Goal: Navigation & Orientation: Understand site structure

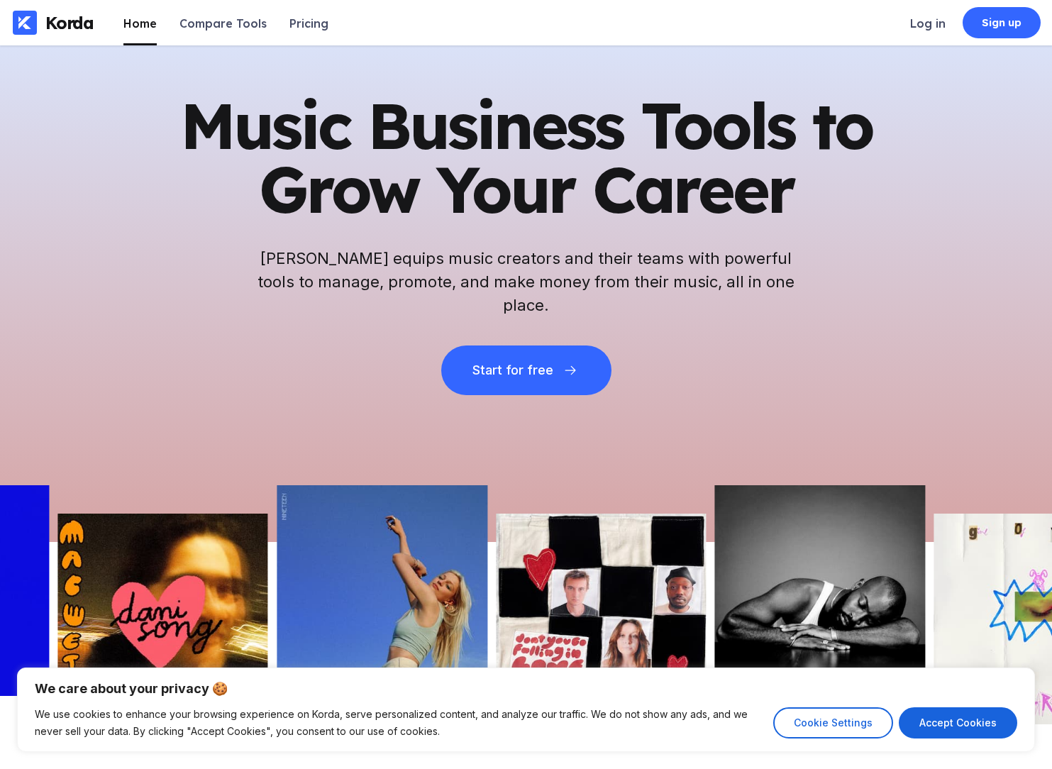
click at [938, 717] on button "Accept Cookies" at bounding box center [958, 722] width 118 height 31
checkbox input "true"
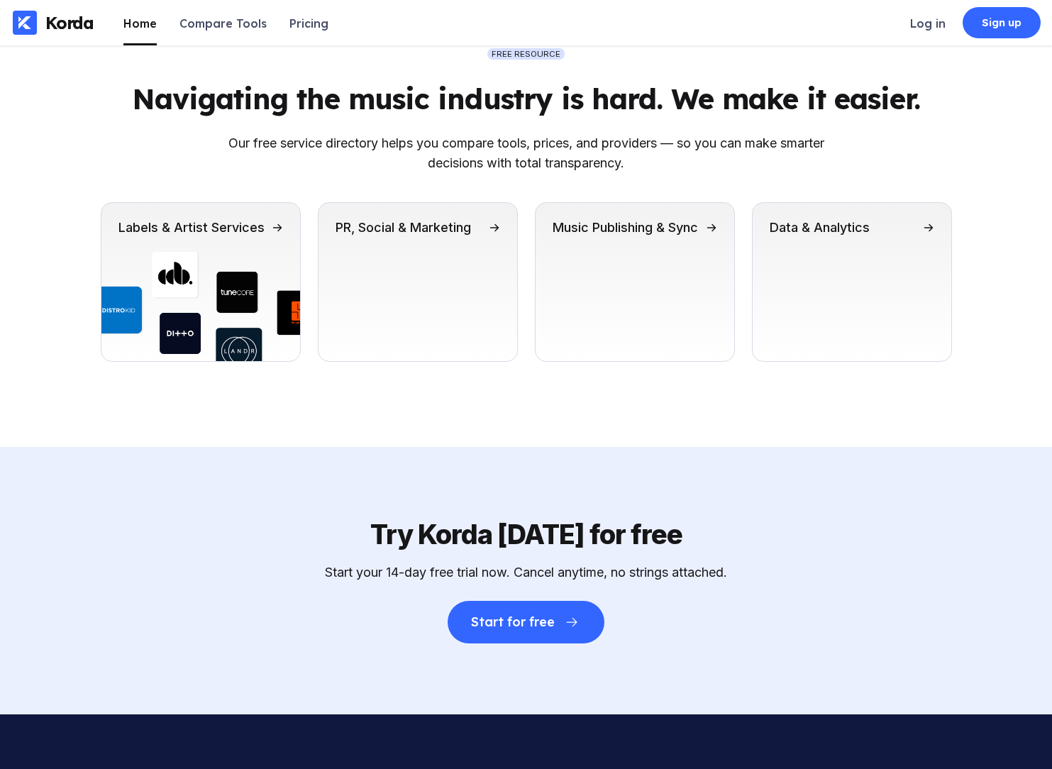
scroll to position [5035, 0]
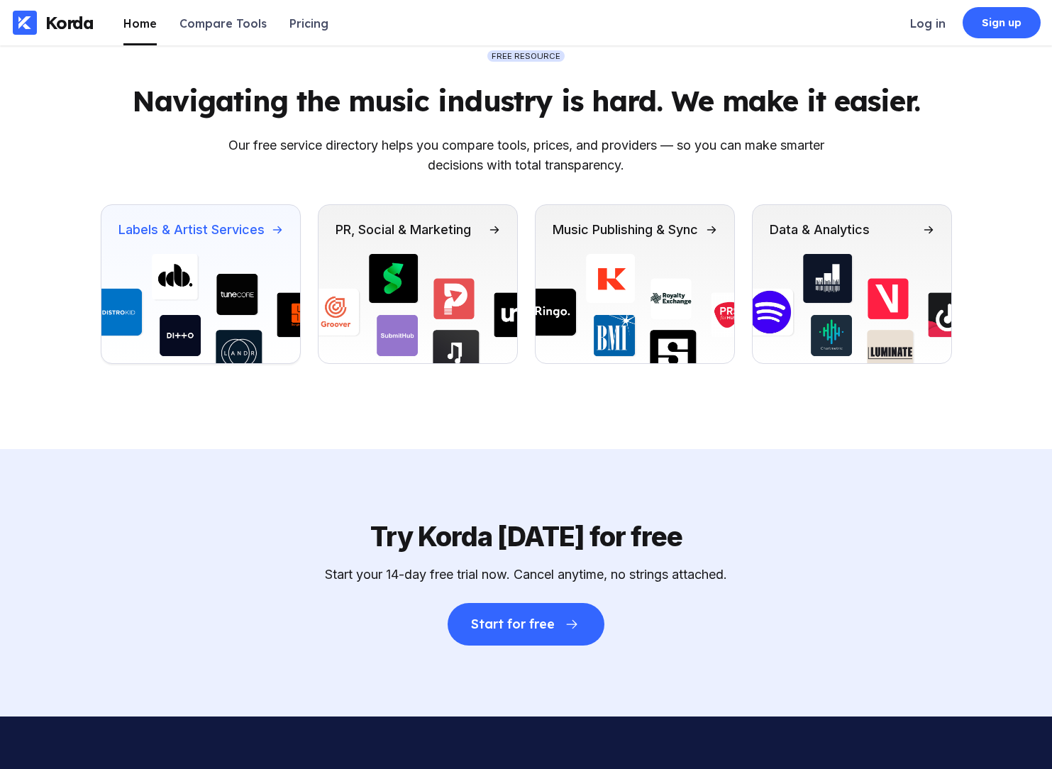
click at [188, 302] on img at bounding box center [200, 308] width 199 height 109
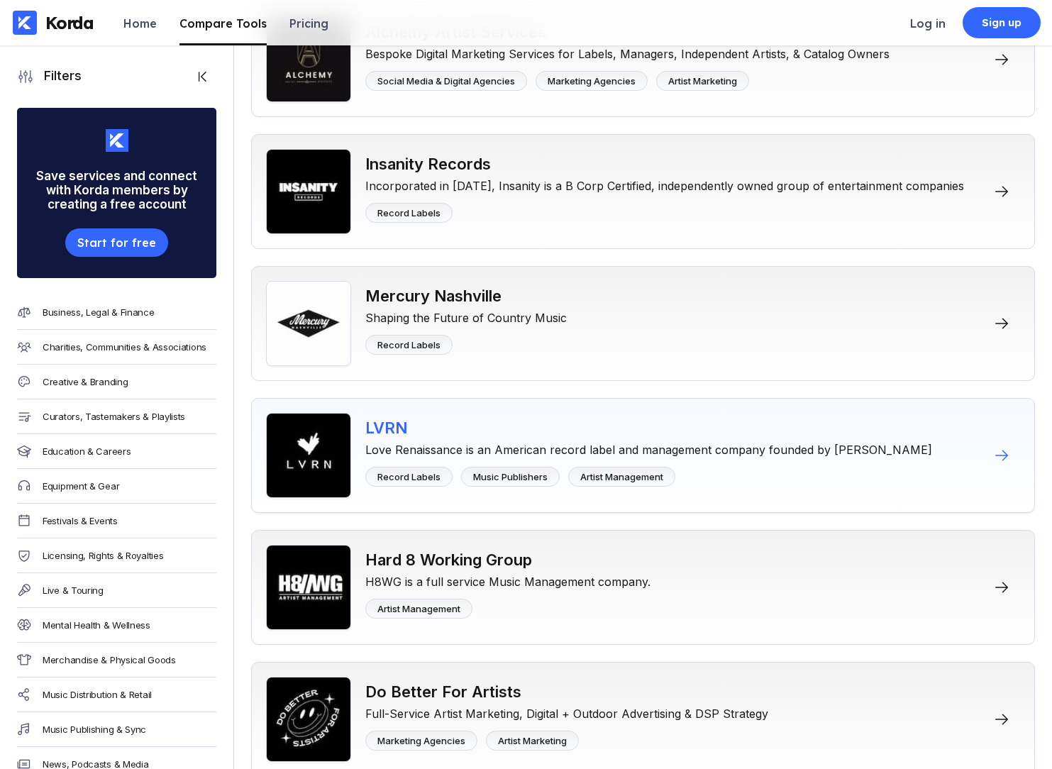
scroll to position [3267, 0]
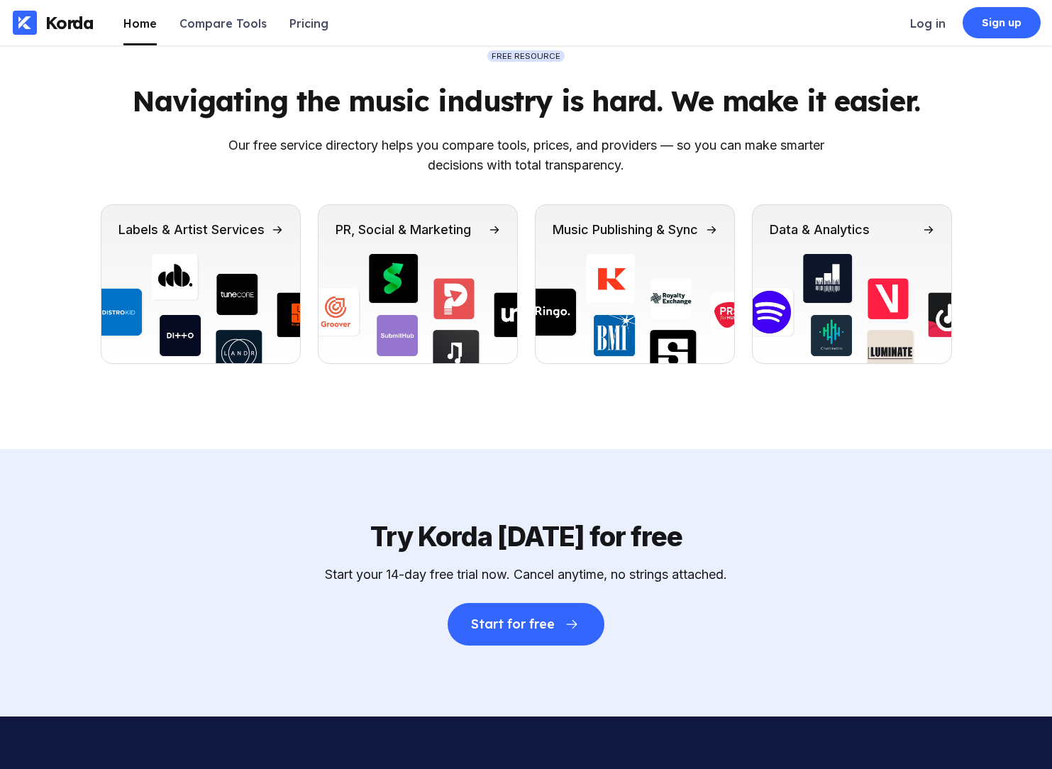
scroll to position [5042, 0]
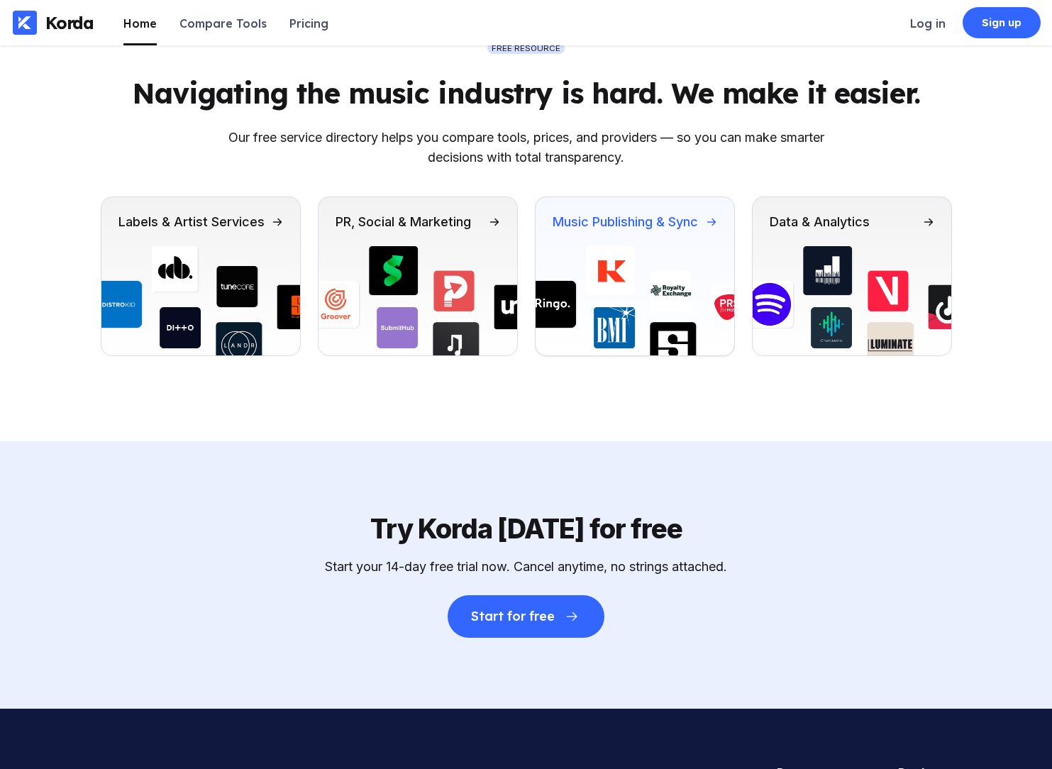
click at [678, 291] on img at bounding box center [635, 300] width 199 height 109
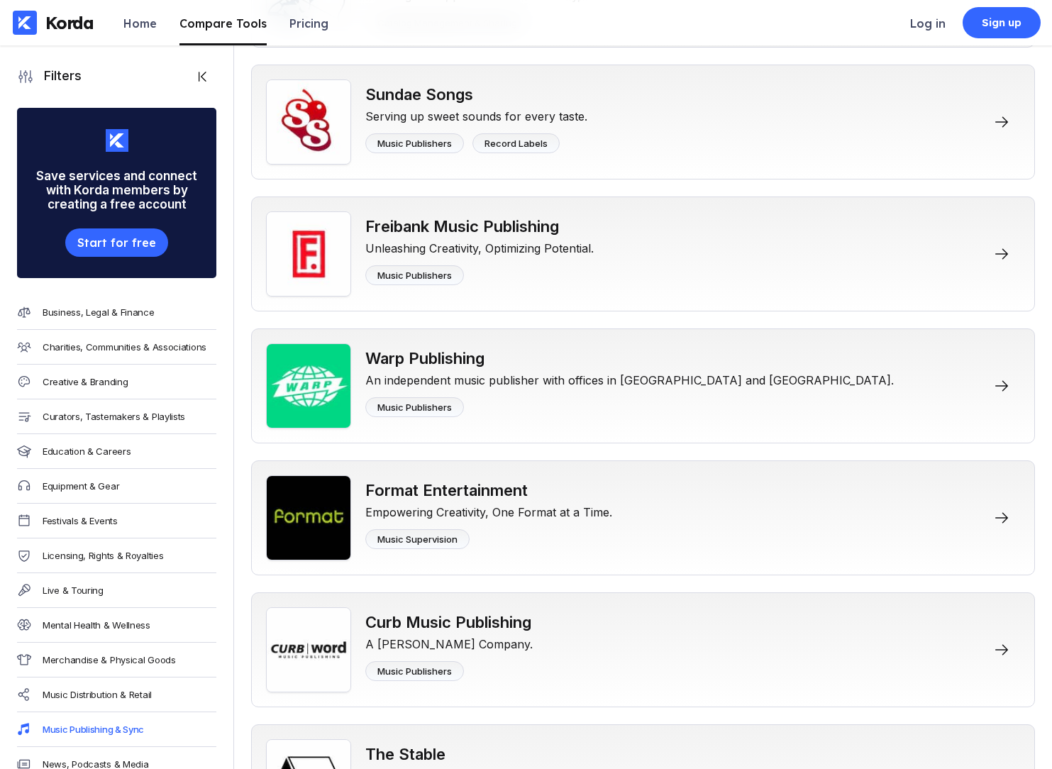
scroll to position [3535, 0]
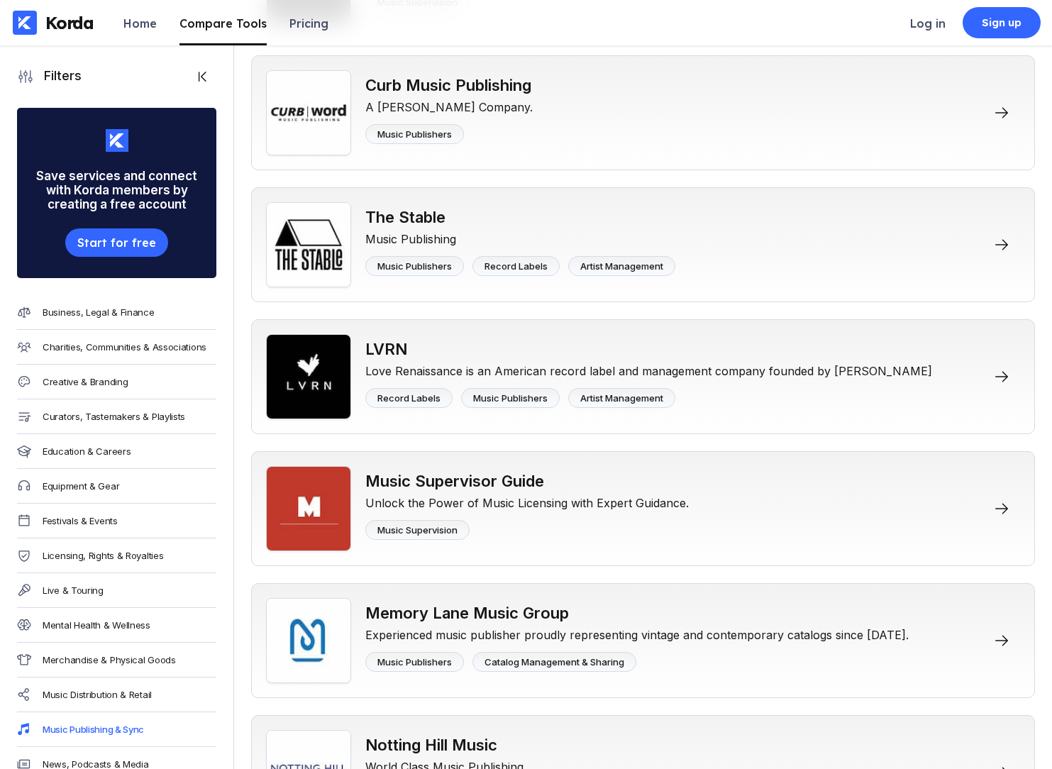
scroll to position [5050, 0]
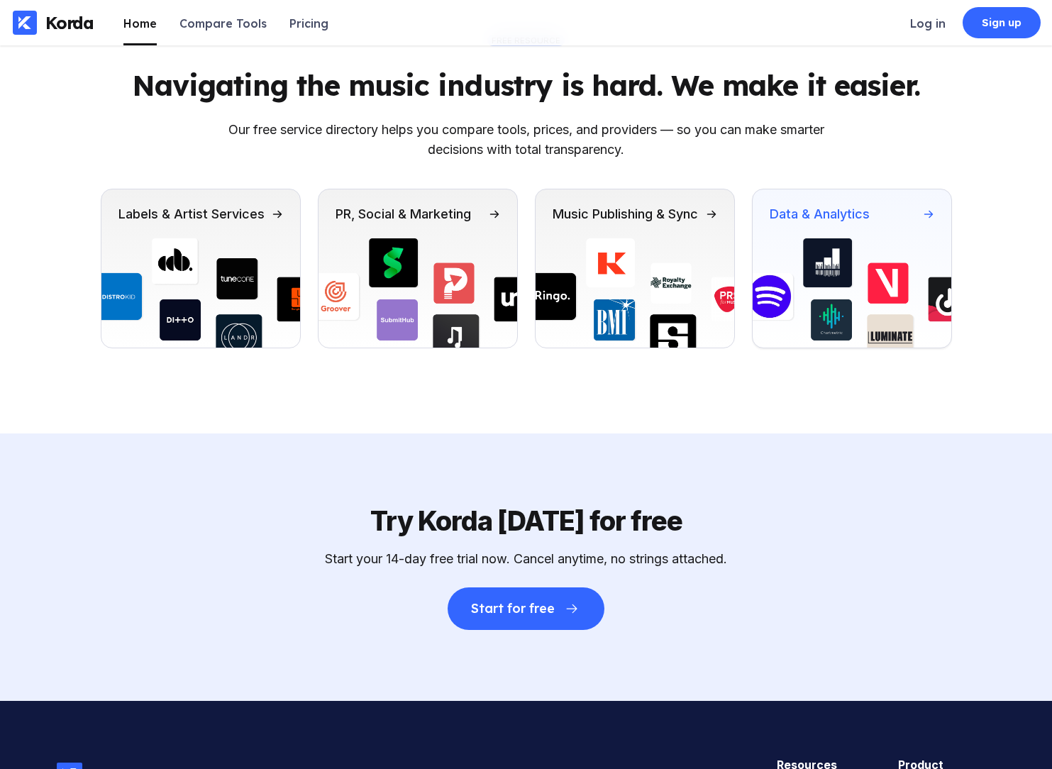
click at [841, 221] on div "Data & Analytics" at bounding box center [820, 213] width 100 height 15
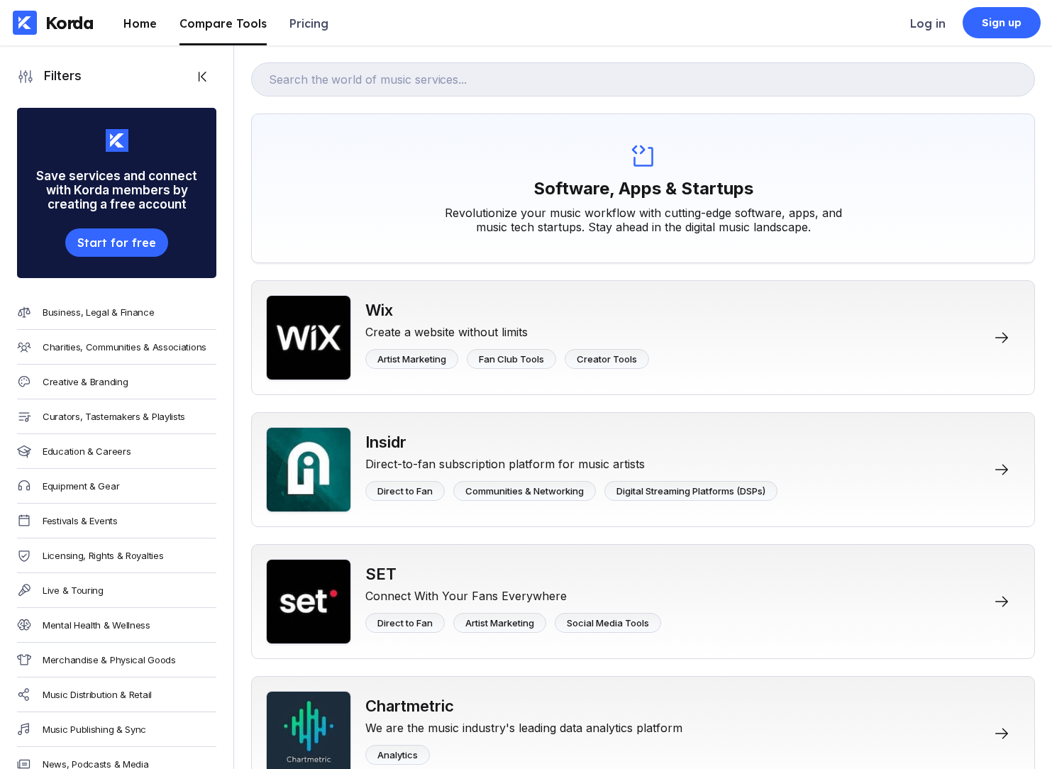
click at [150, 29] on div "Home" at bounding box center [139, 23] width 33 height 14
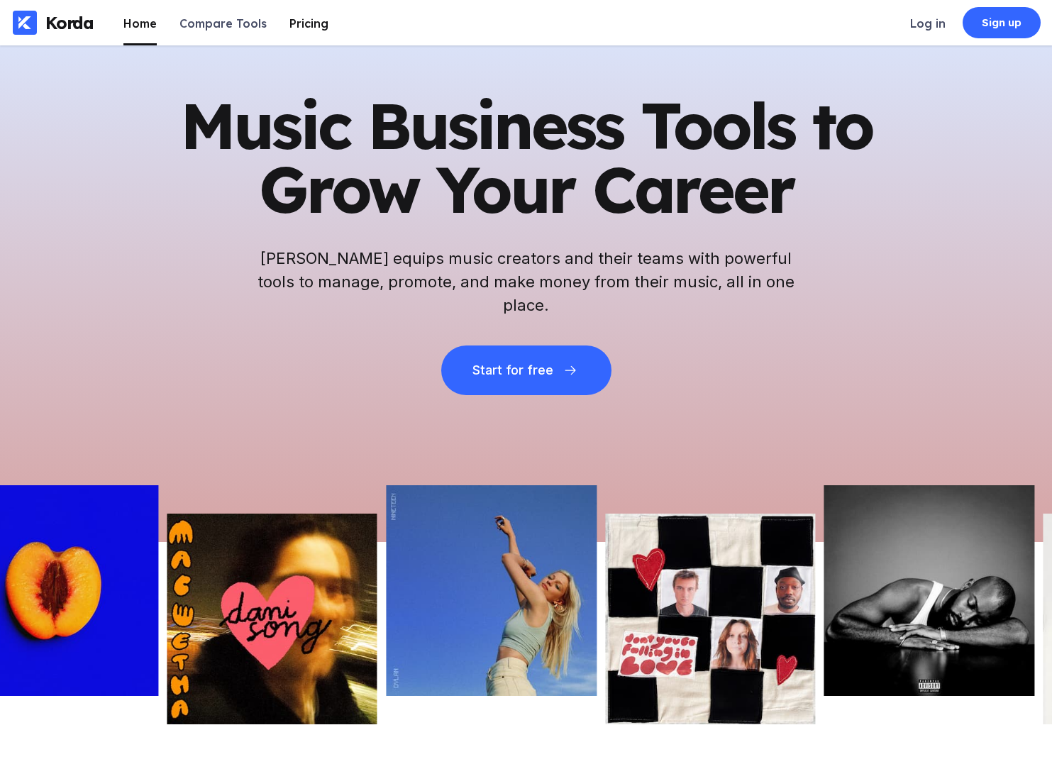
click at [297, 22] on div "Pricing" at bounding box center [308, 23] width 39 height 14
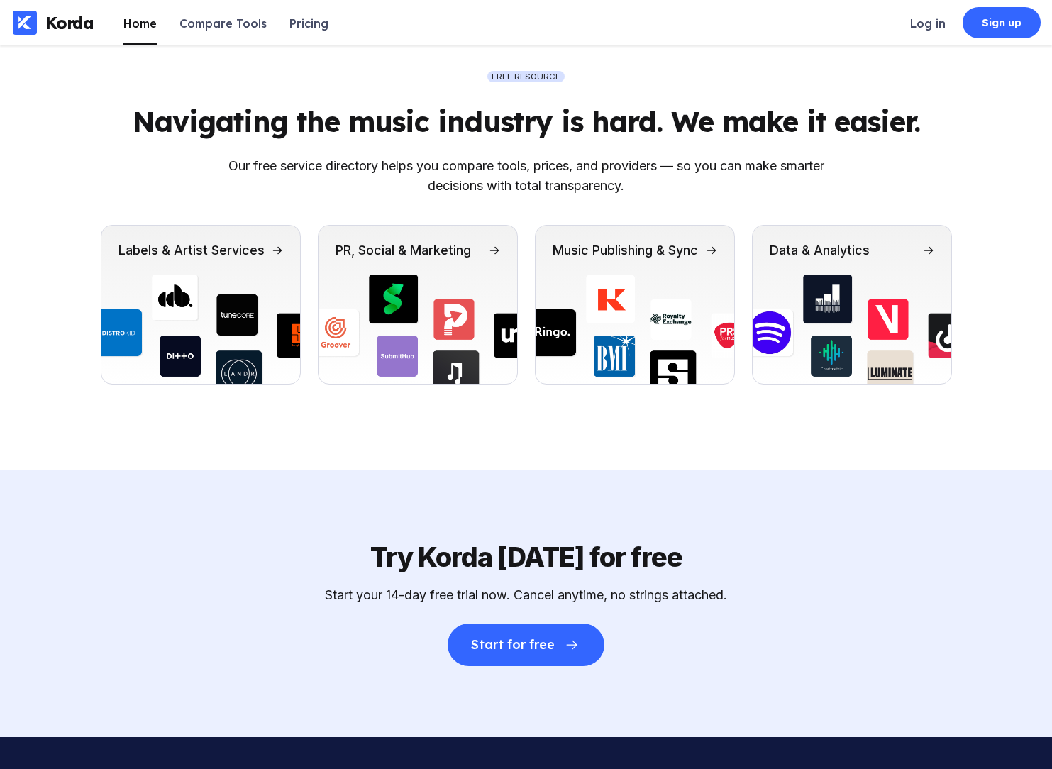
scroll to position [5292, 0]
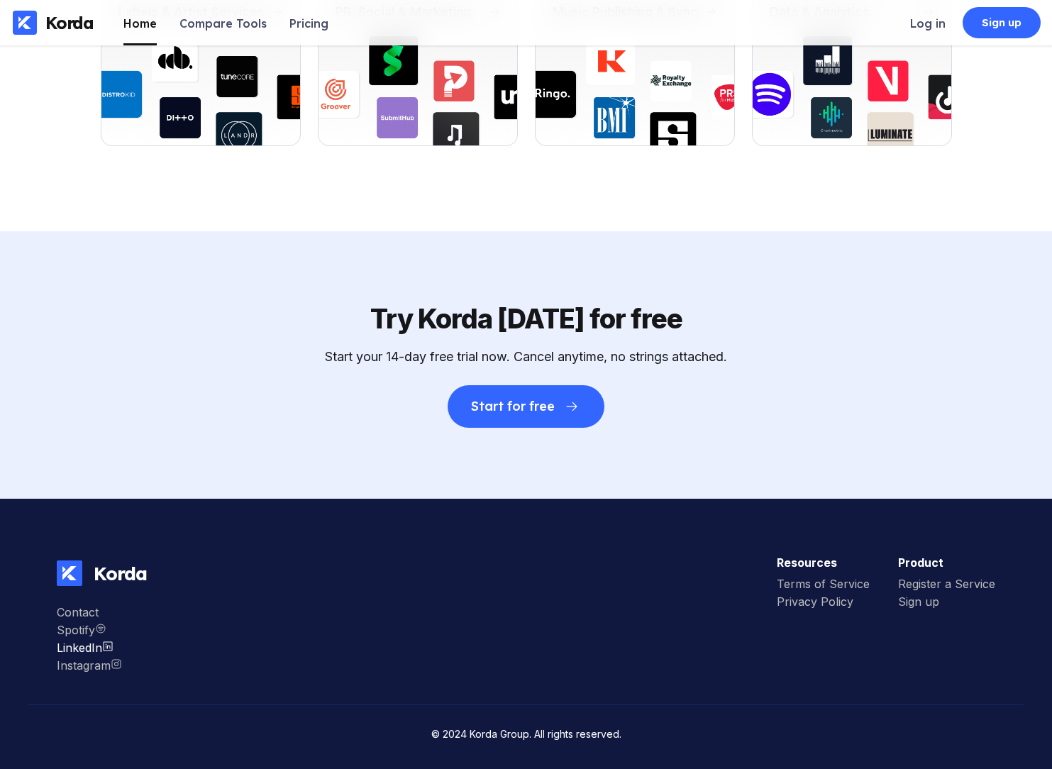
click at [74, 649] on div "LinkedIn" at bounding box center [89, 648] width 65 height 14
